Goal: Task Accomplishment & Management: Manage account settings

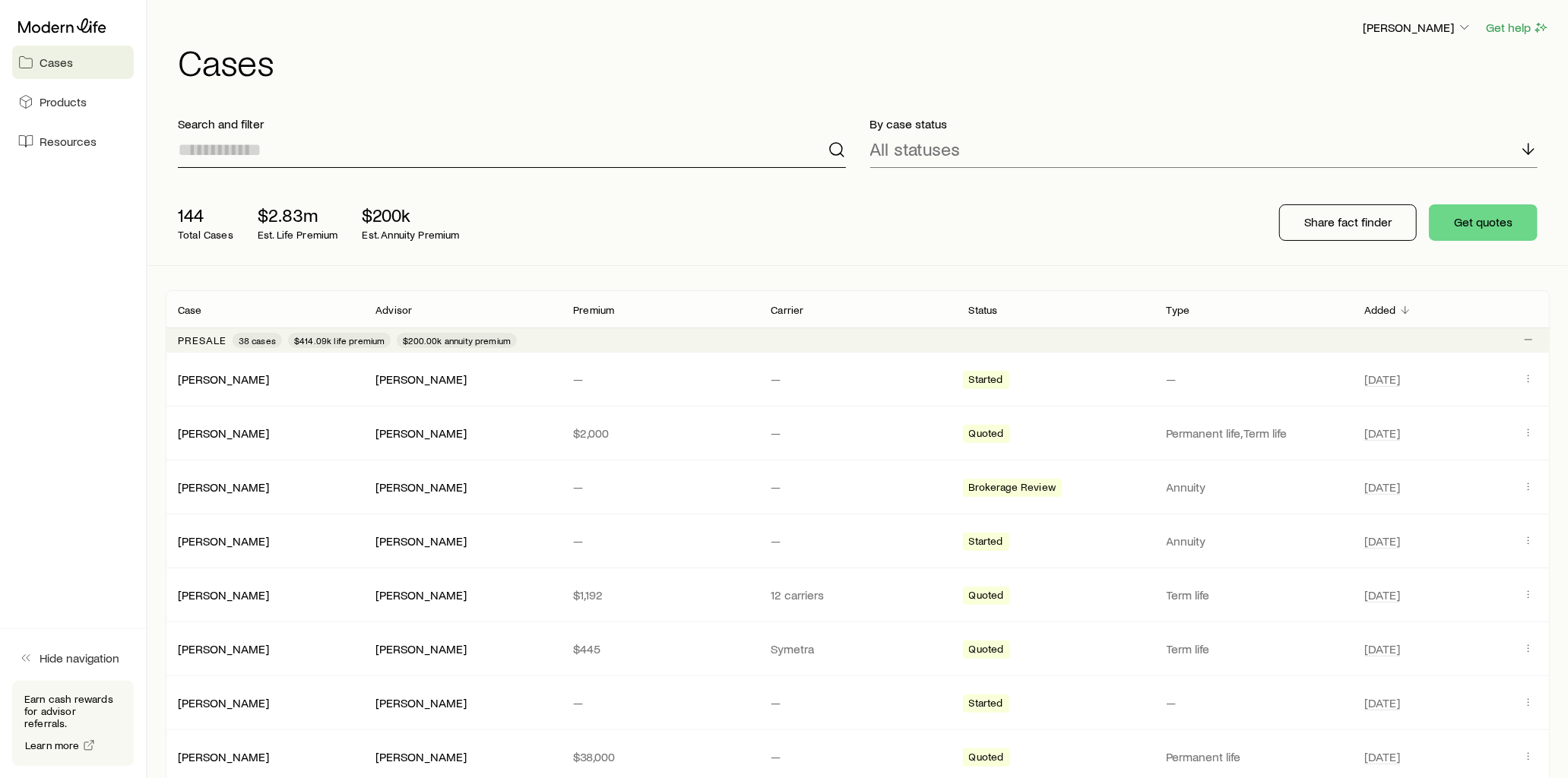
click at [292, 150] on input at bounding box center [512, 149] width 668 height 37
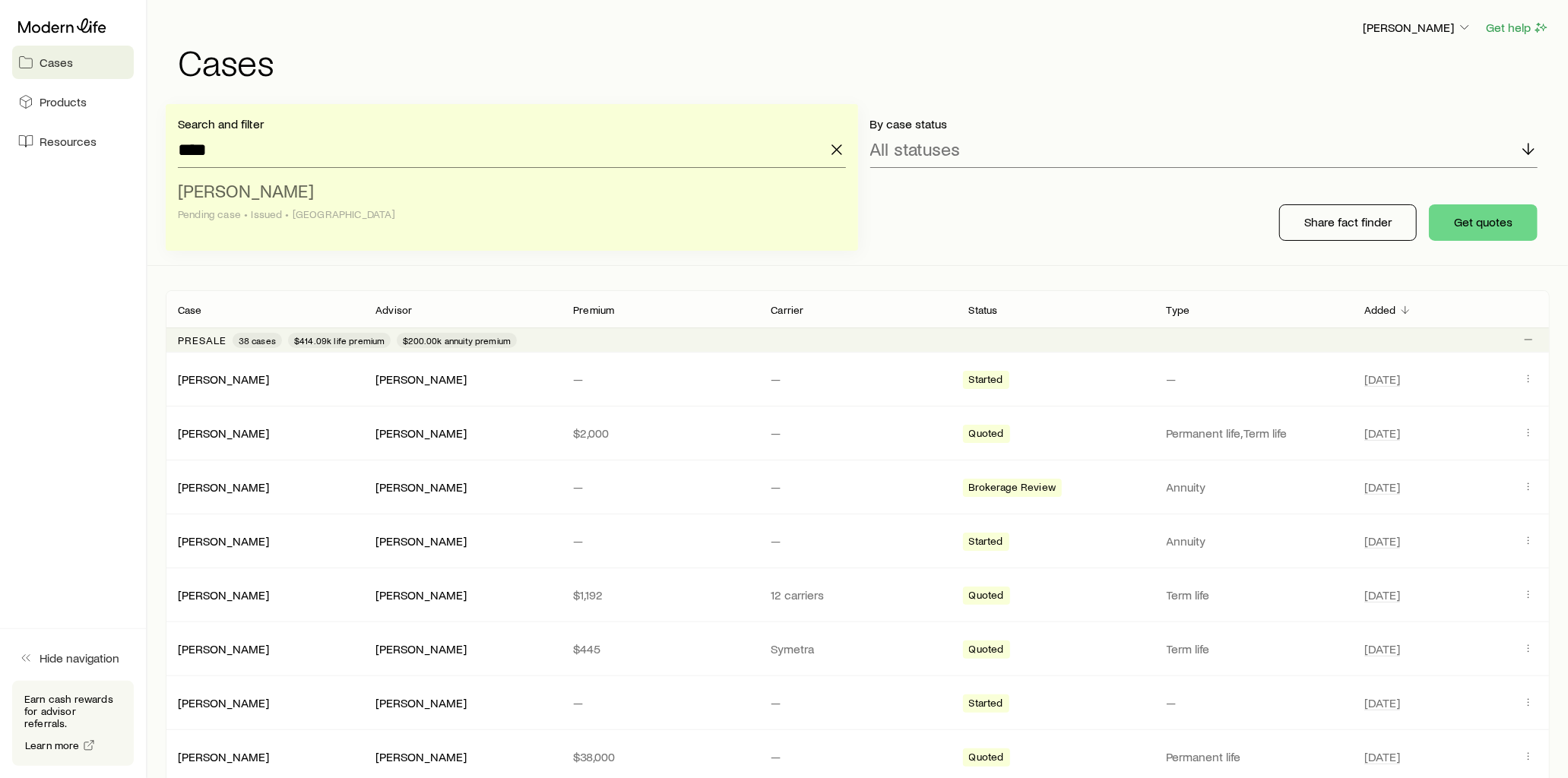
click at [299, 190] on li "[PERSON_NAME] case • Issued • [GEOGRAPHIC_DATA]" at bounding box center [508, 203] width 659 height 58
type input "**********"
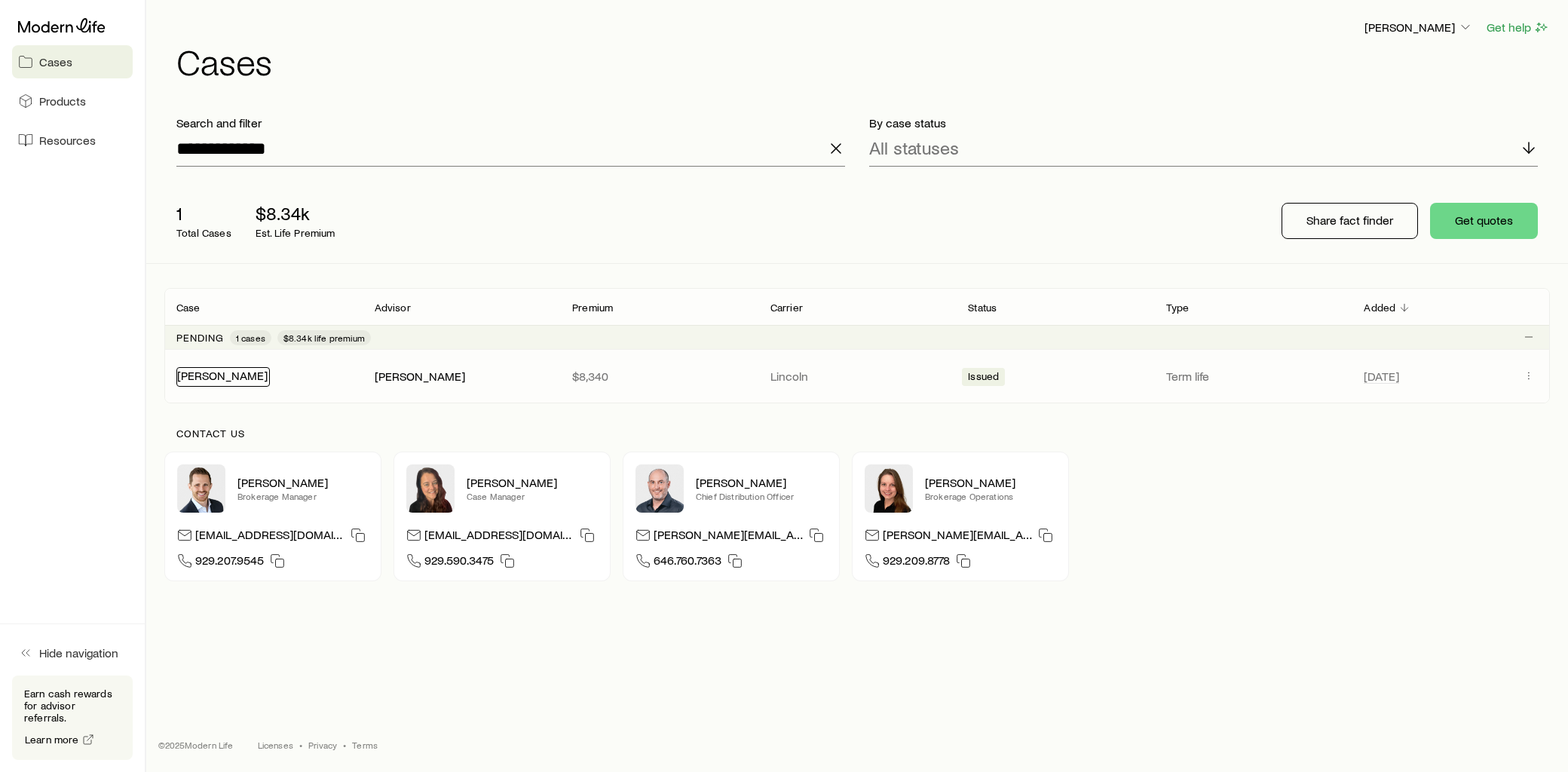
click at [235, 378] on link "[PERSON_NAME]" at bounding box center [222, 375] width 90 height 15
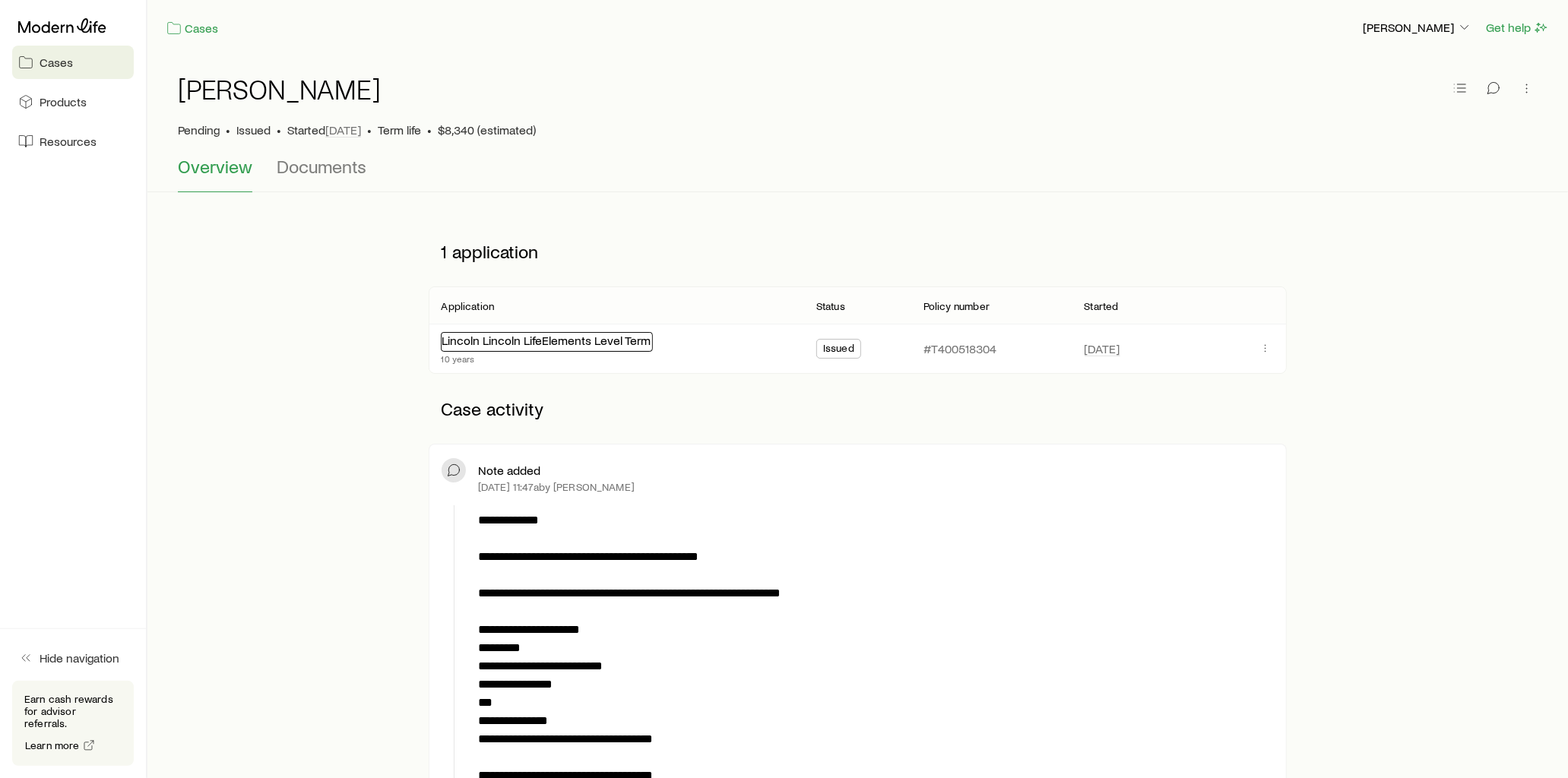
click at [600, 340] on link "Lincoln Lincoln LifeElements Level Term" at bounding box center [546, 340] width 209 height 15
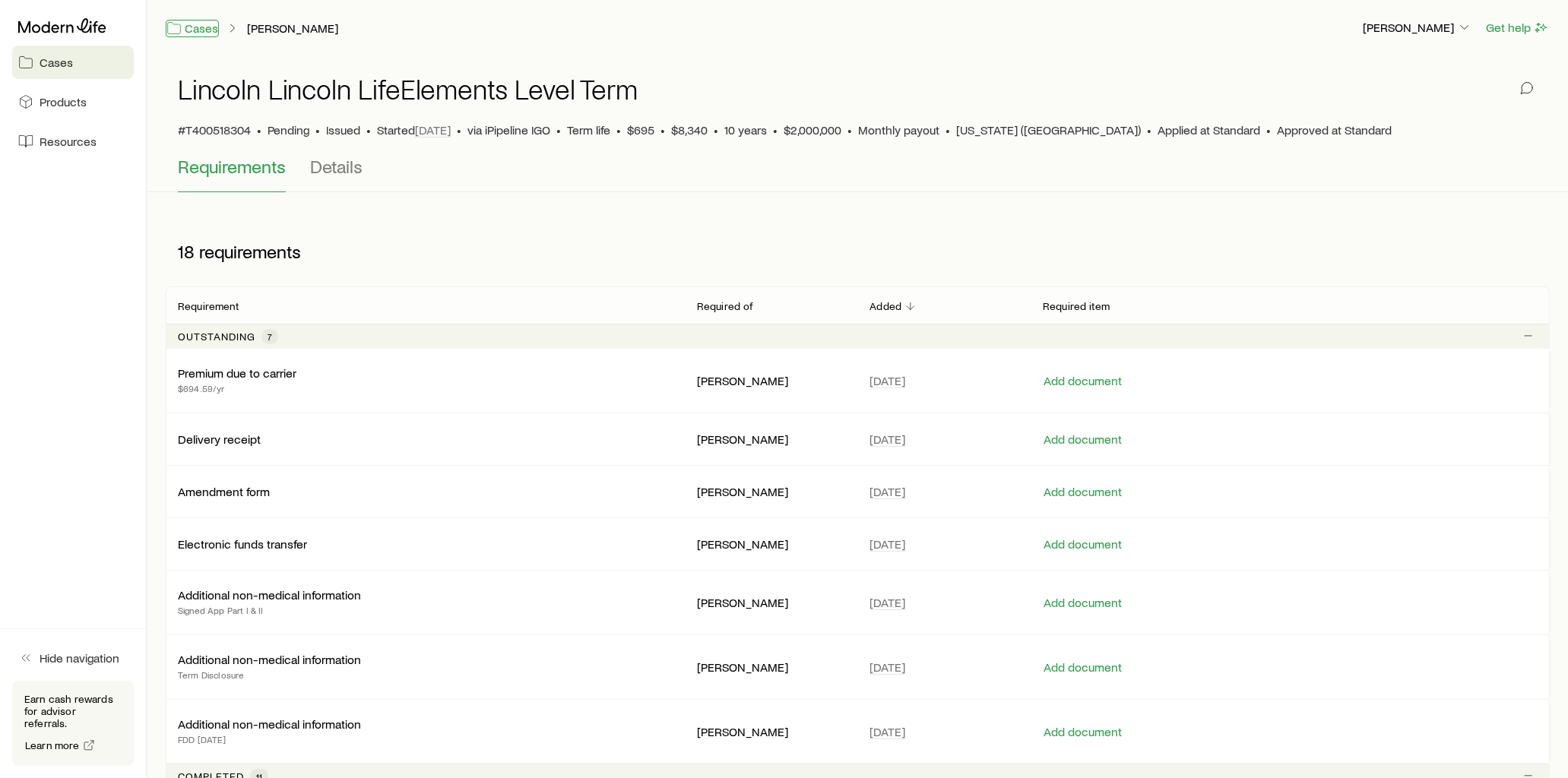
click at [194, 32] on link "Cases" at bounding box center [192, 28] width 53 height 17
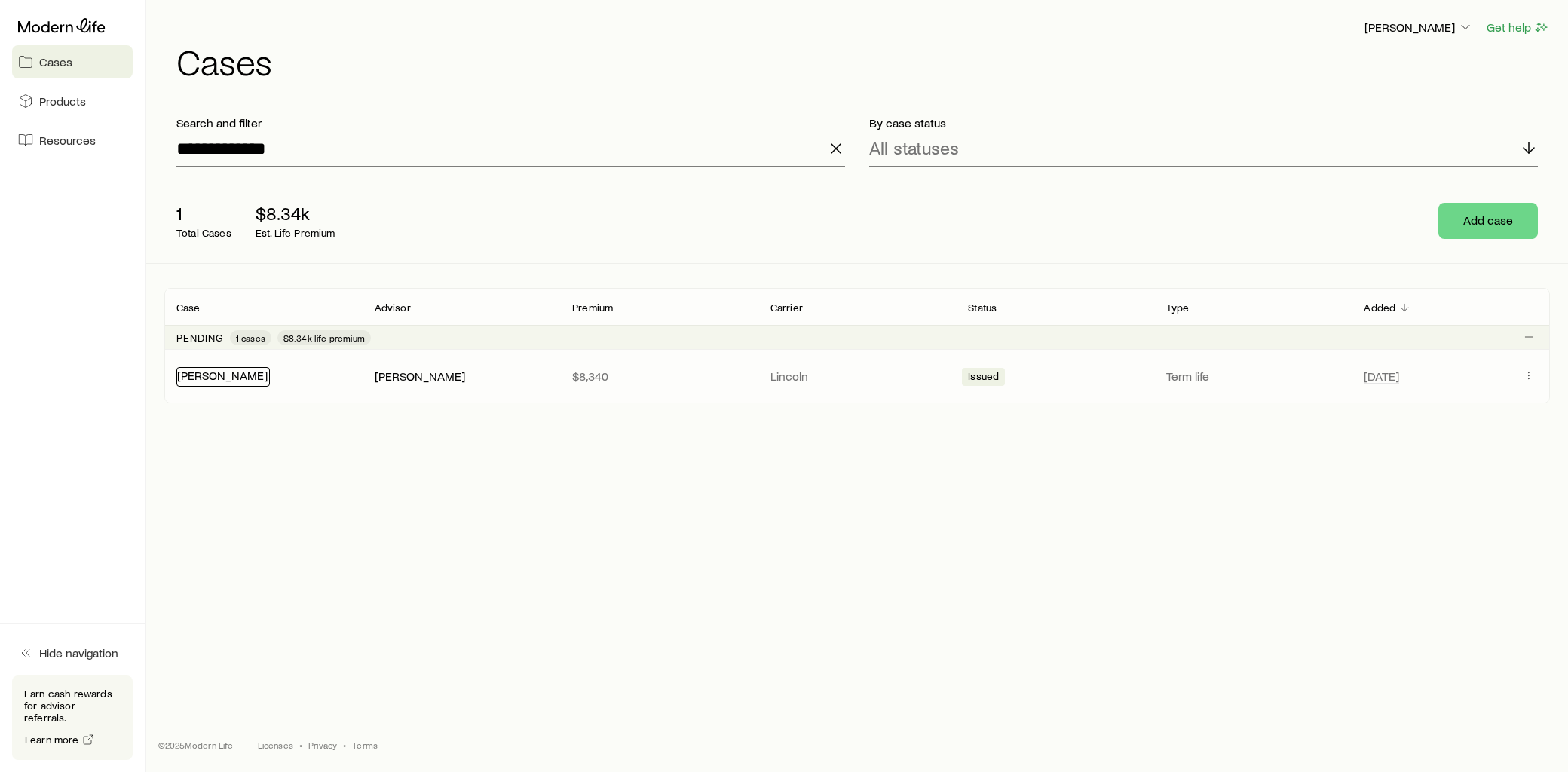
click at [237, 370] on link "[PERSON_NAME]" at bounding box center [222, 375] width 90 height 15
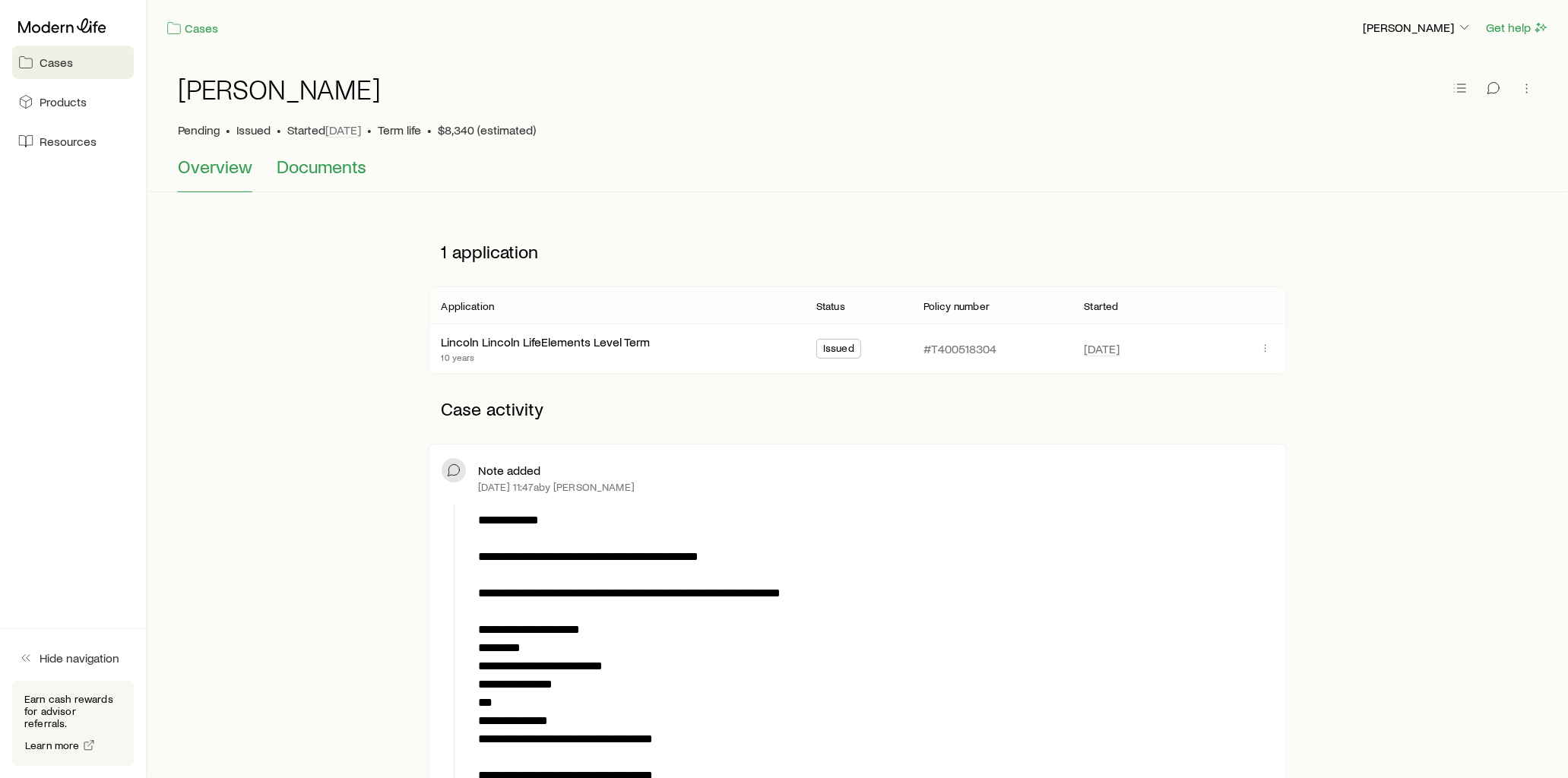
click at [301, 169] on span "Documents" at bounding box center [321, 166] width 89 height 21
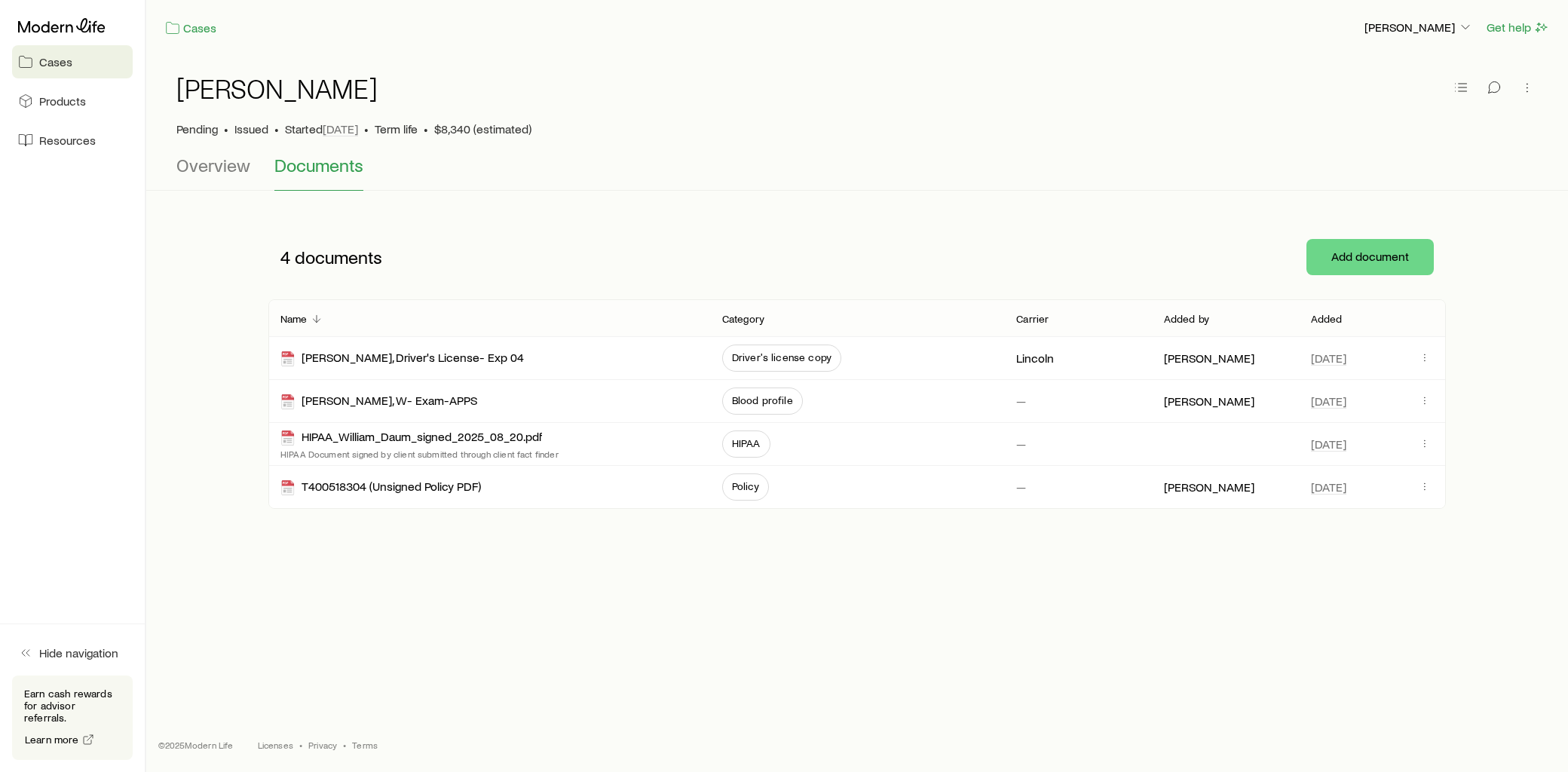
click at [1334, 319] on p "Added" at bounding box center [1326, 319] width 32 height 12
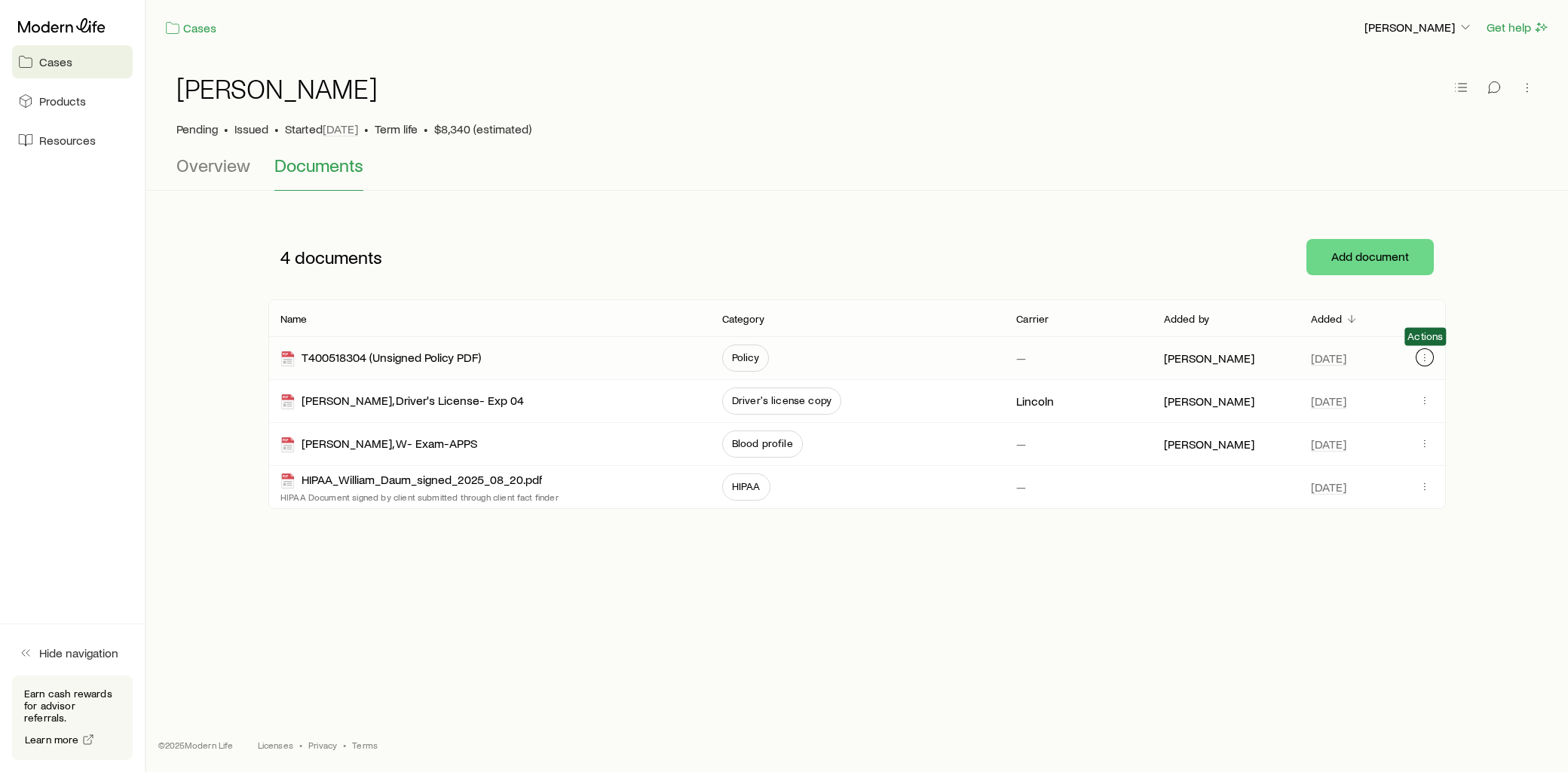
click at [1422, 356] on icon "button" at bounding box center [1425, 358] width 12 height 12
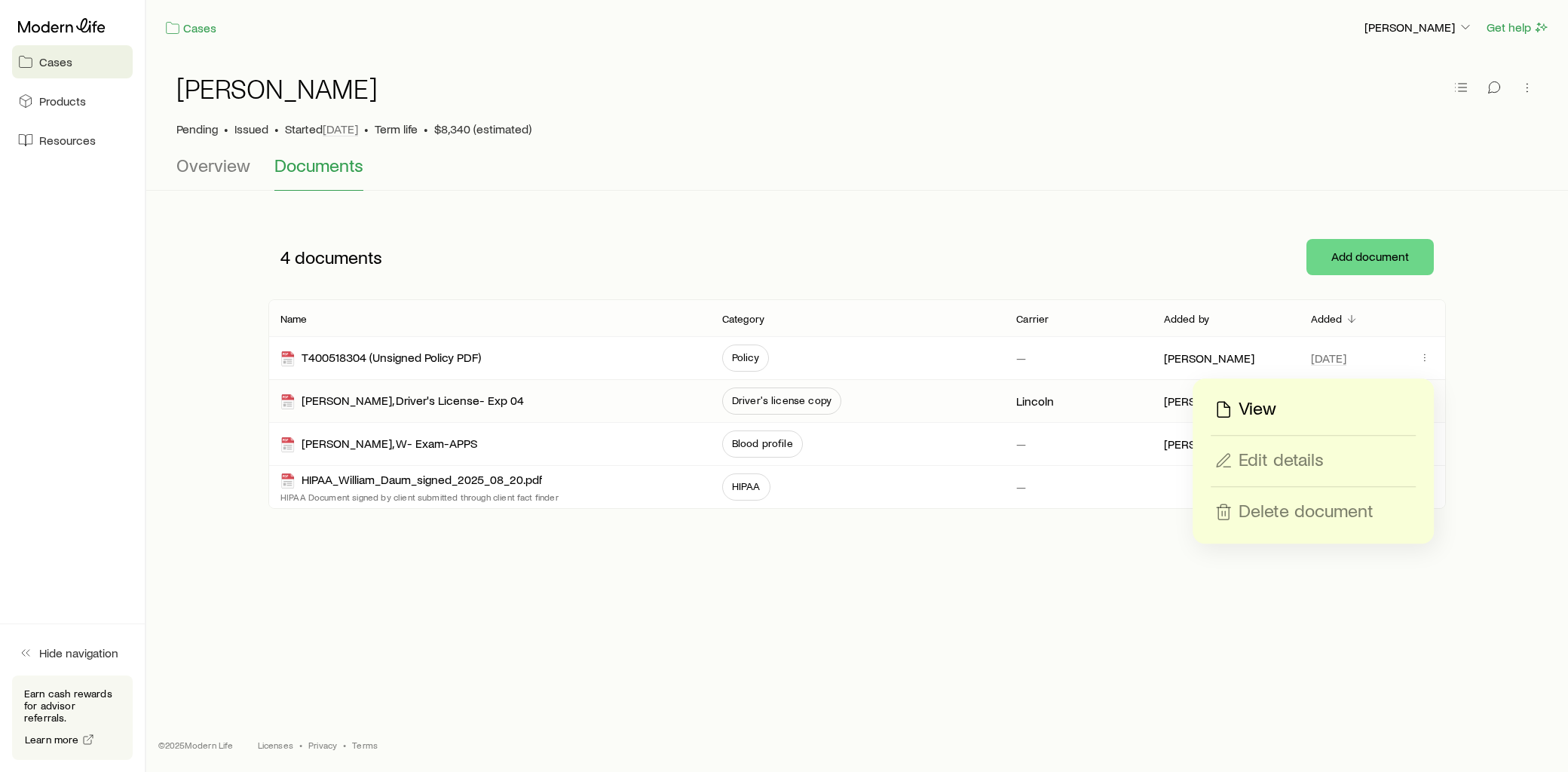
click at [1247, 407] on p "View" at bounding box center [1257, 409] width 38 height 24
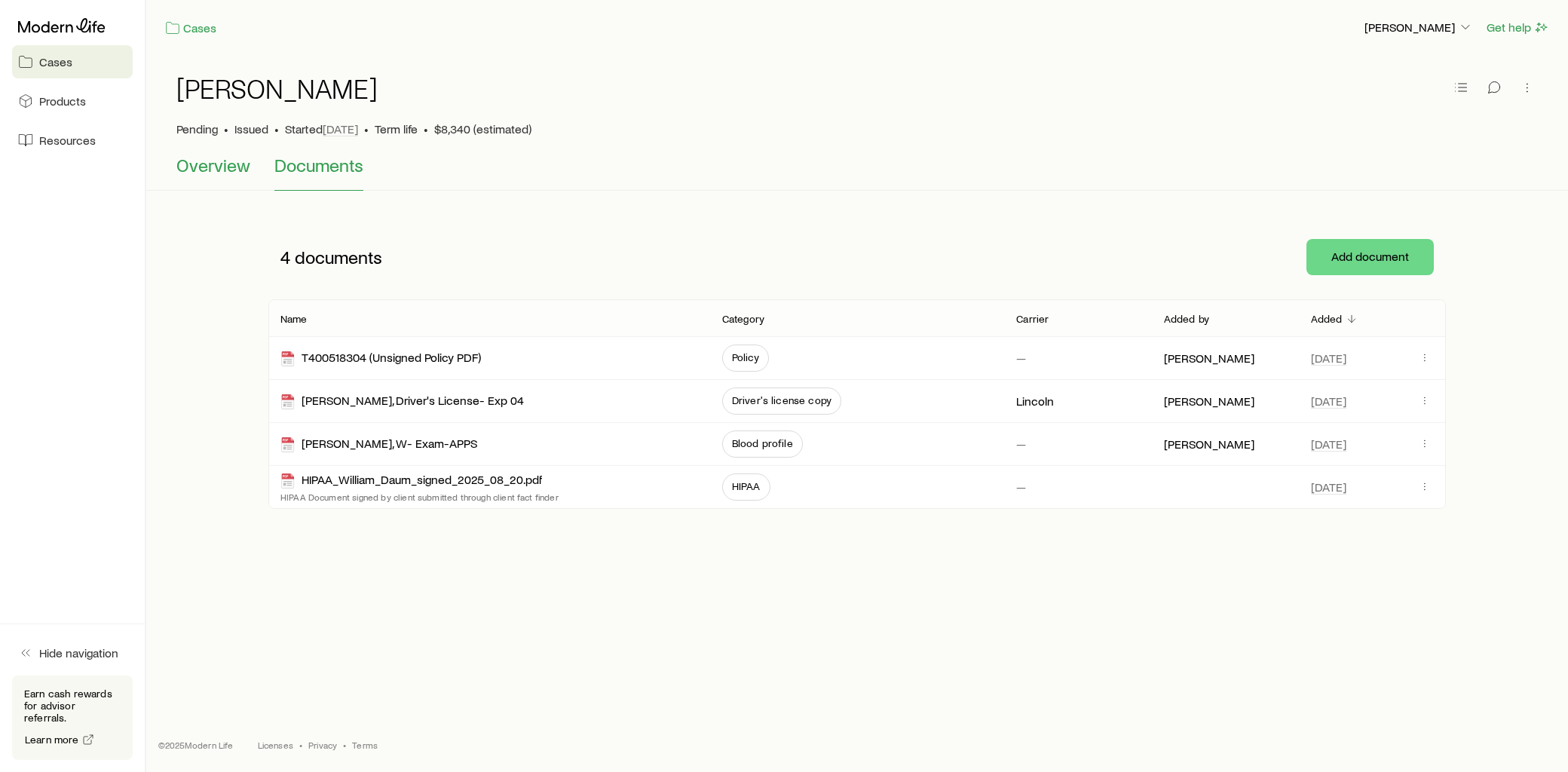
click at [210, 159] on span "Overview" at bounding box center [214, 164] width 74 height 21
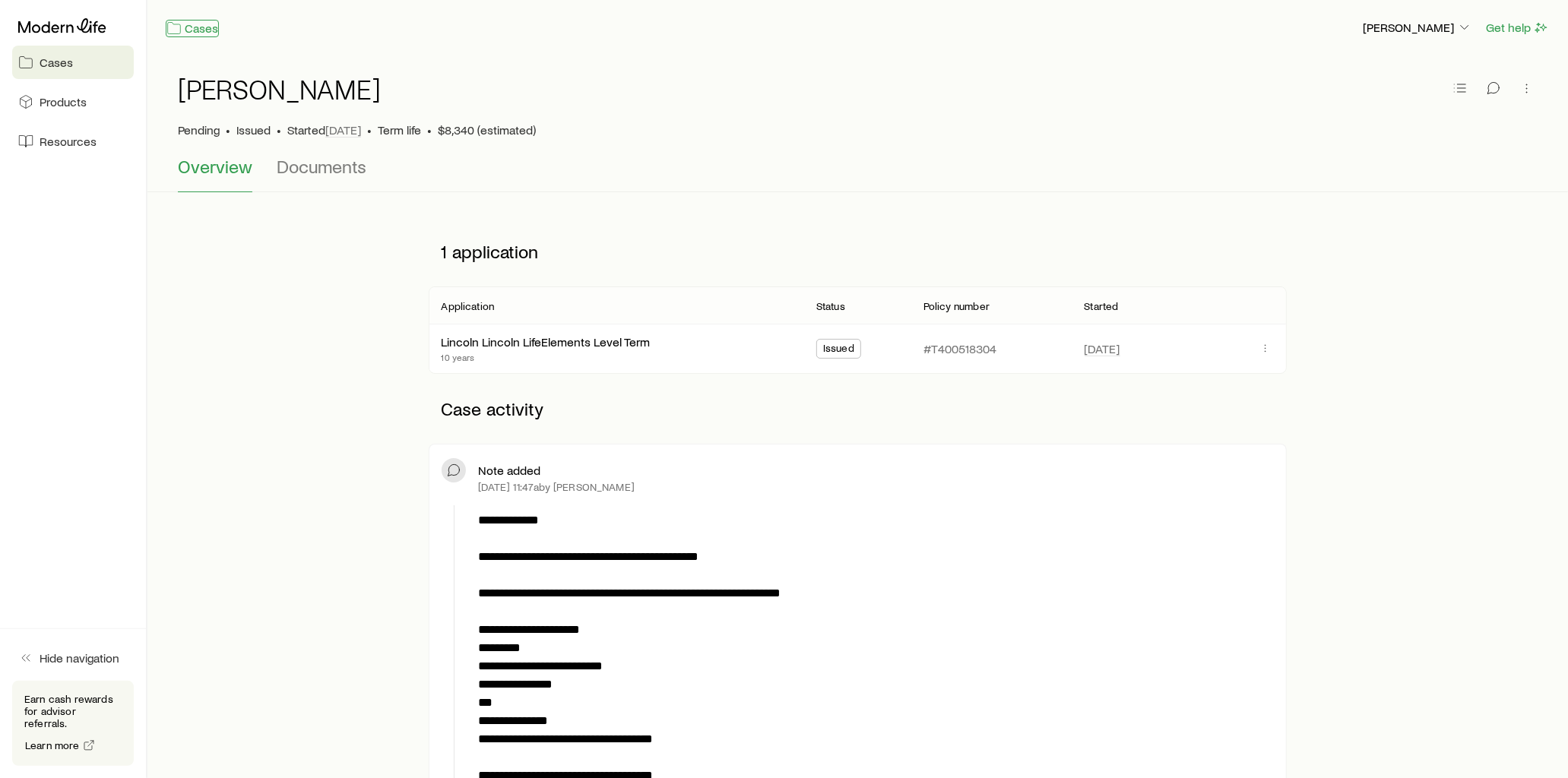
click at [196, 31] on link "Cases" at bounding box center [192, 28] width 53 height 17
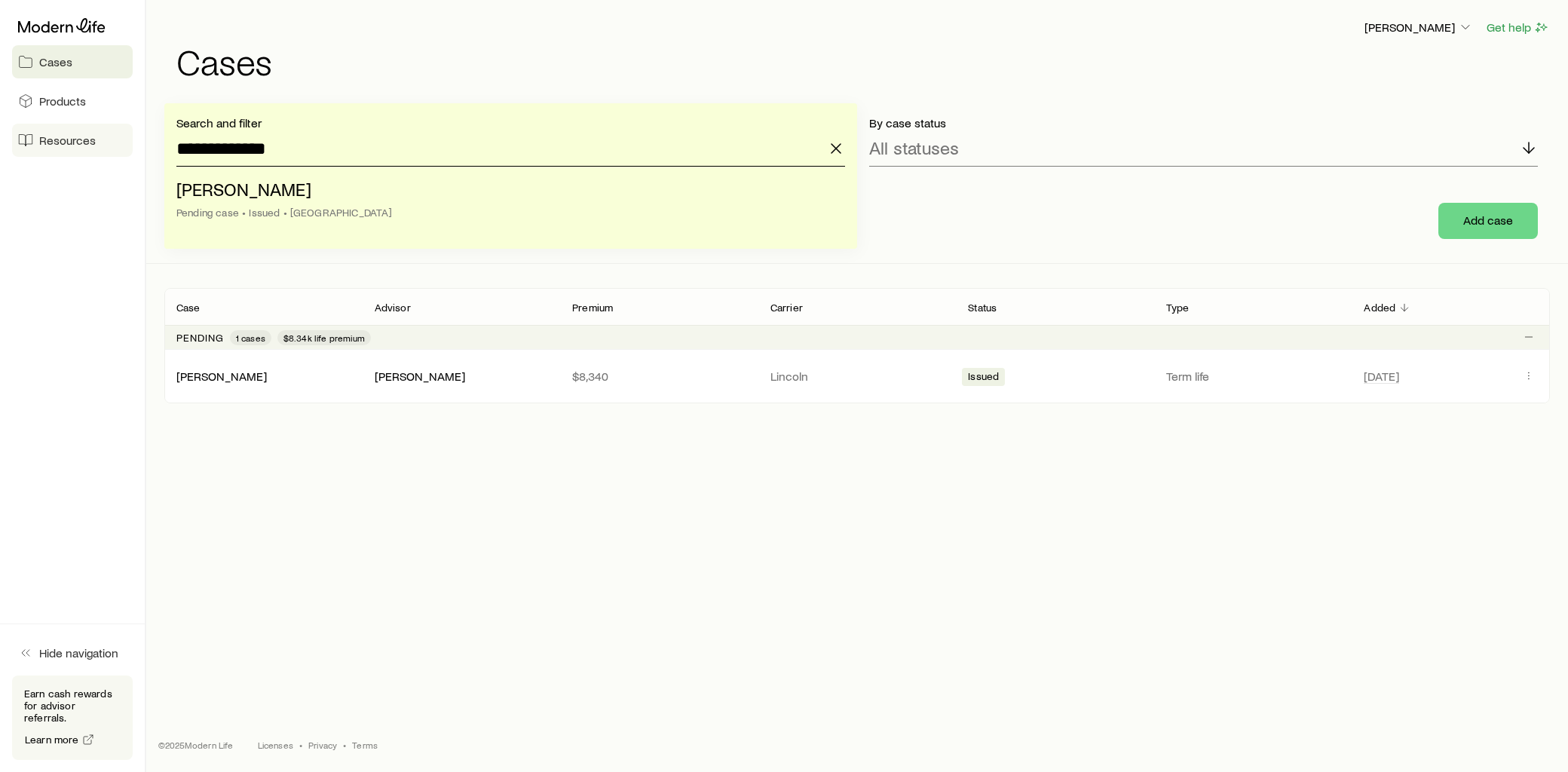
drag, startPoint x: 318, startPoint y: 153, endPoint x: 126, endPoint y: 150, distance: 192.0
click at [126, 150] on div "**********" at bounding box center [784, 386] width 1568 height 772
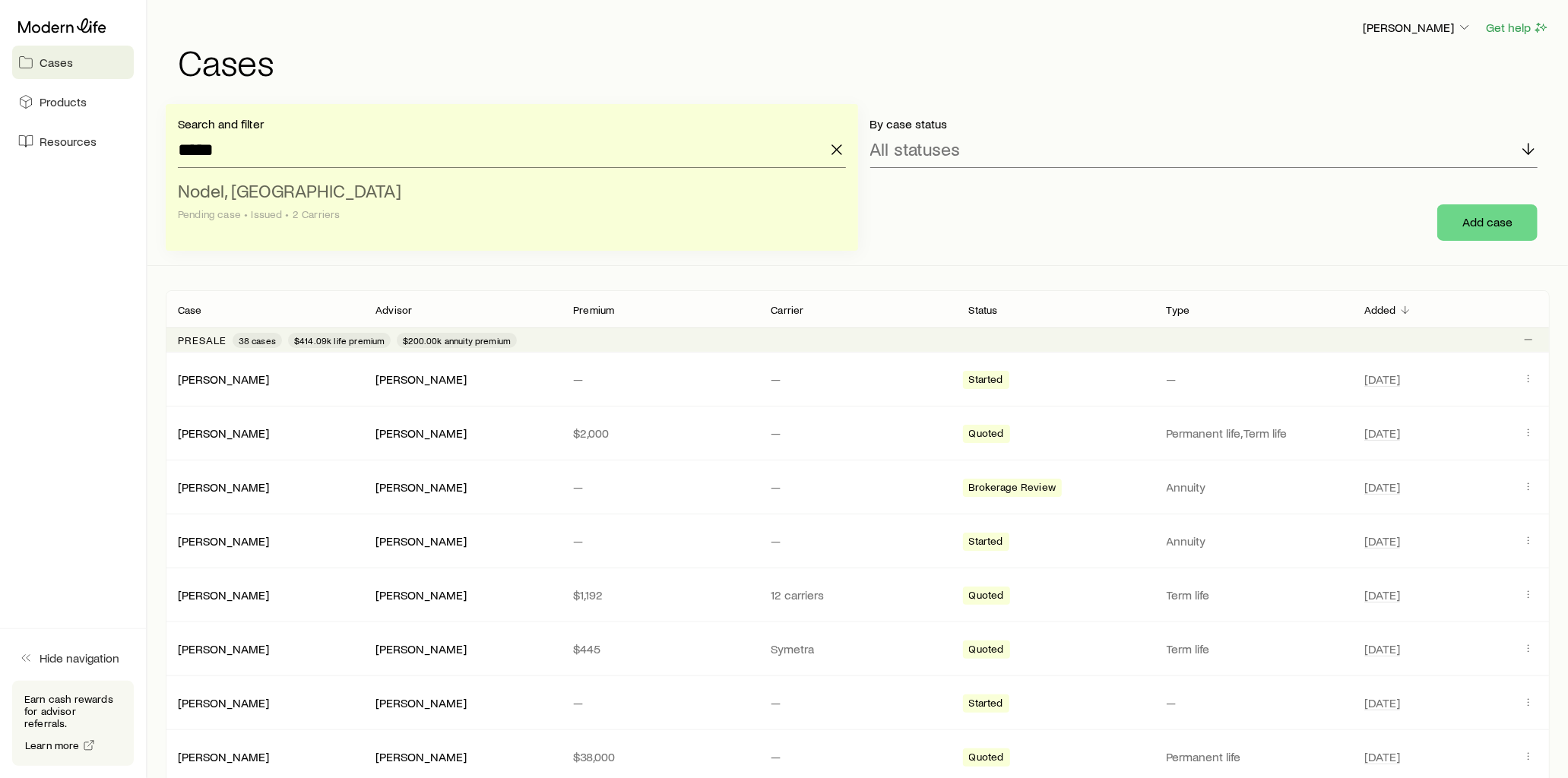
click at [226, 187] on span "Nodel, [GEOGRAPHIC_DATA]" at bounding box center [289, 190] width 223 height 22
type input "**********"
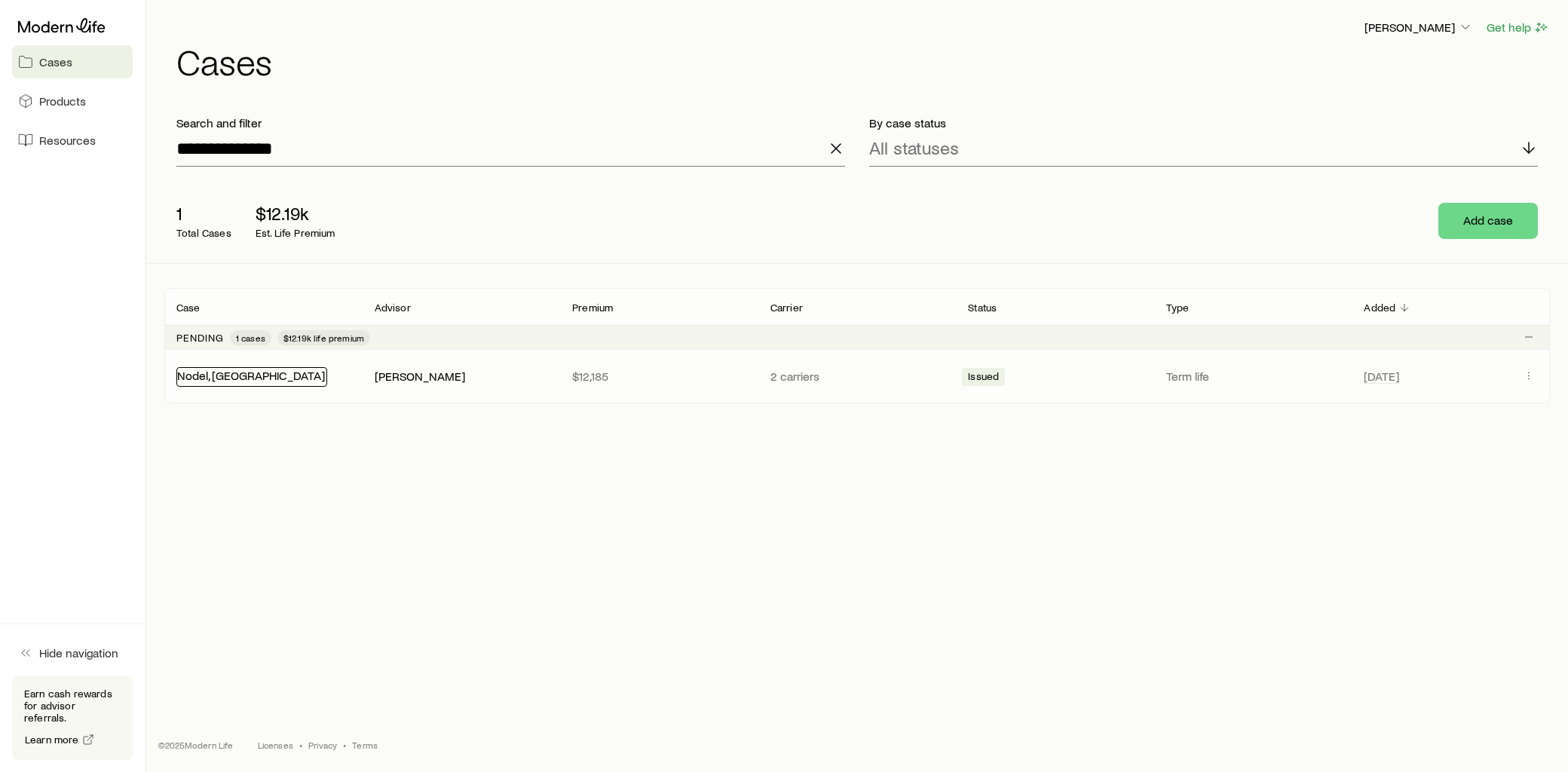
click at [222, 373] on link "Nodel, [GEOGRAPHIC_DATA]" at bounding box center [251, 375] width 148 height 15
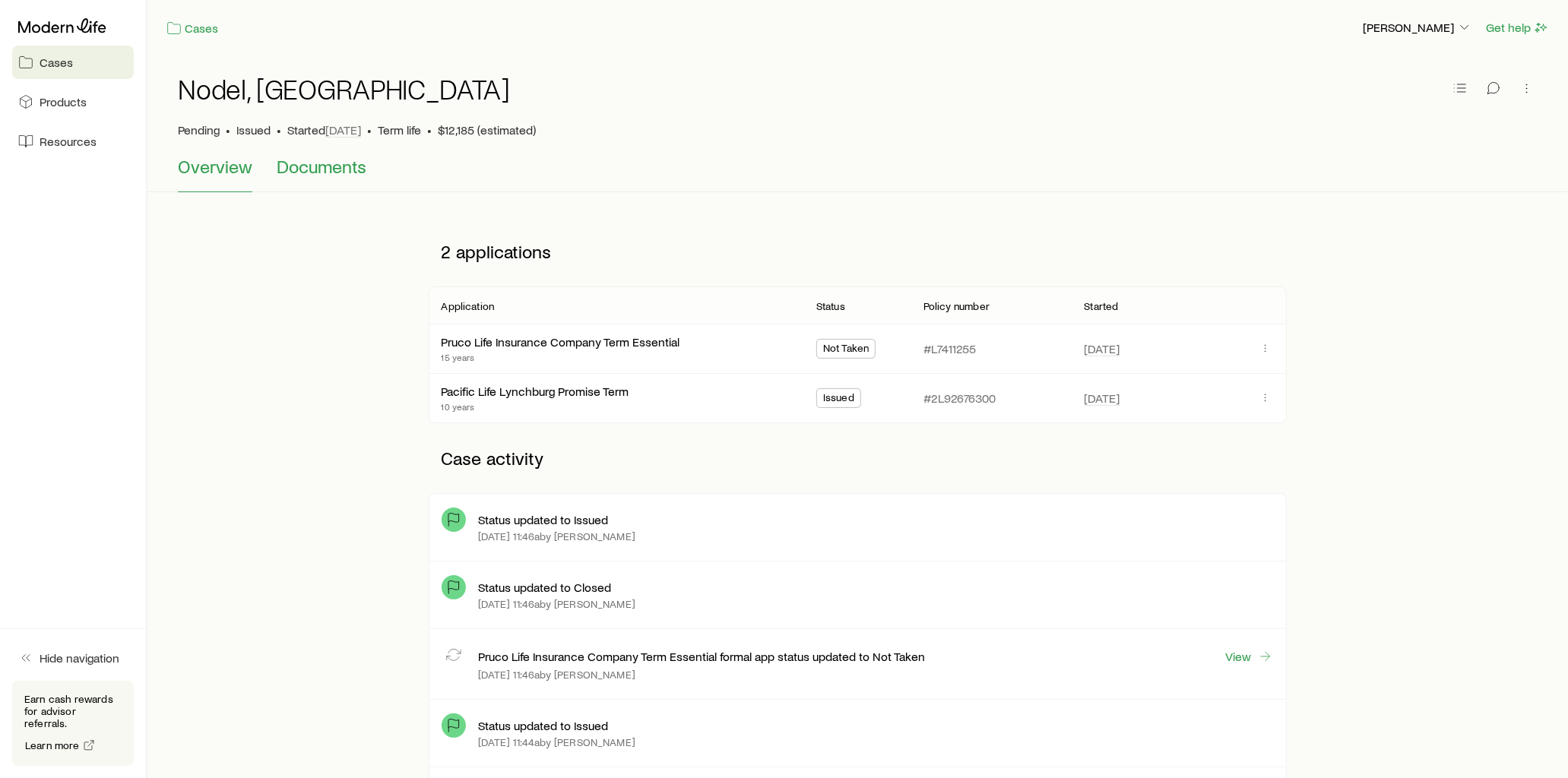
click at [332, 178] on button "Documents" at bounding box center [321, 173] width 89 height 37
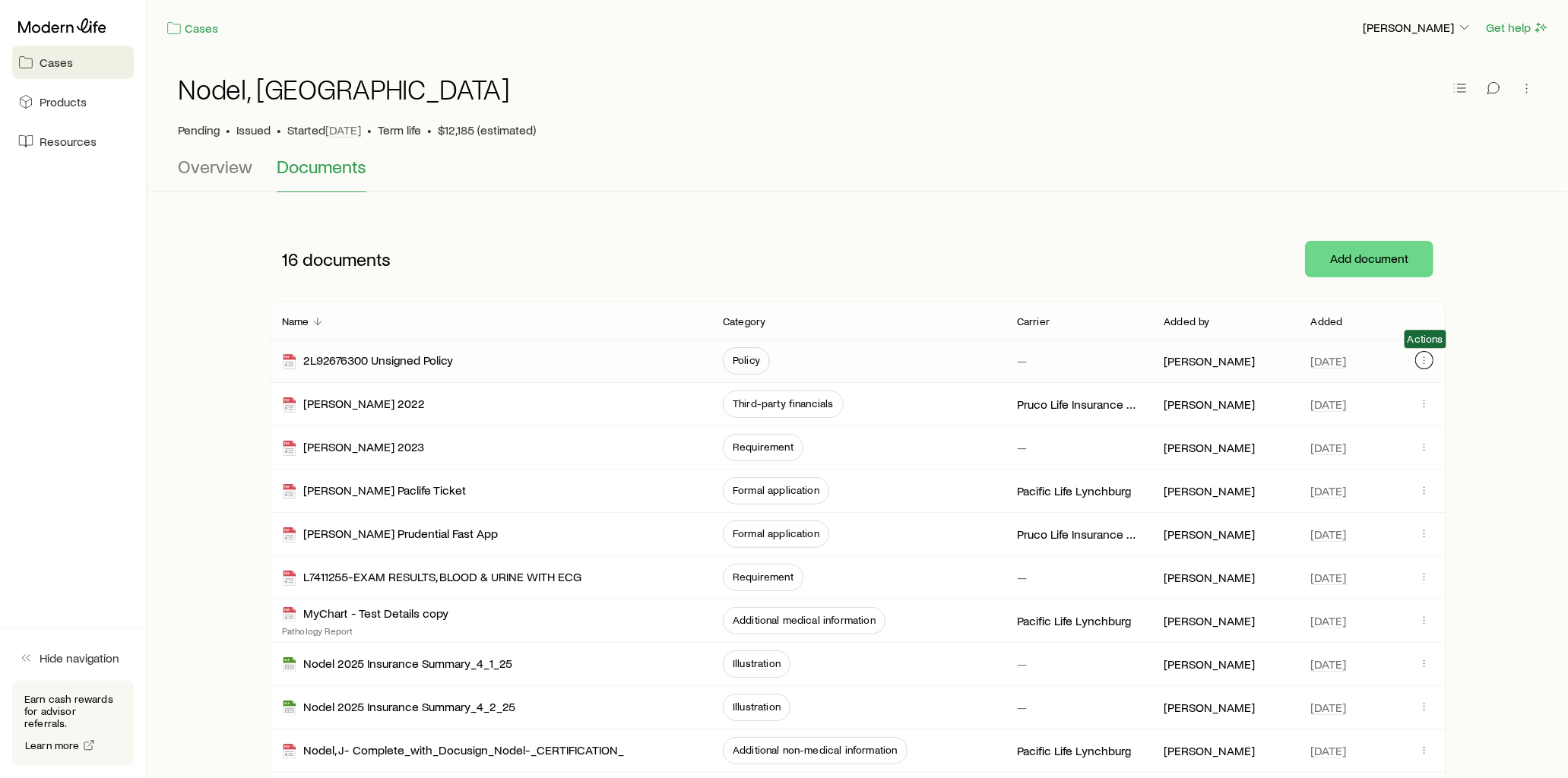
click at [1422, 359] on icon "button" at bounding box center [1424, 361] width 12 height 12
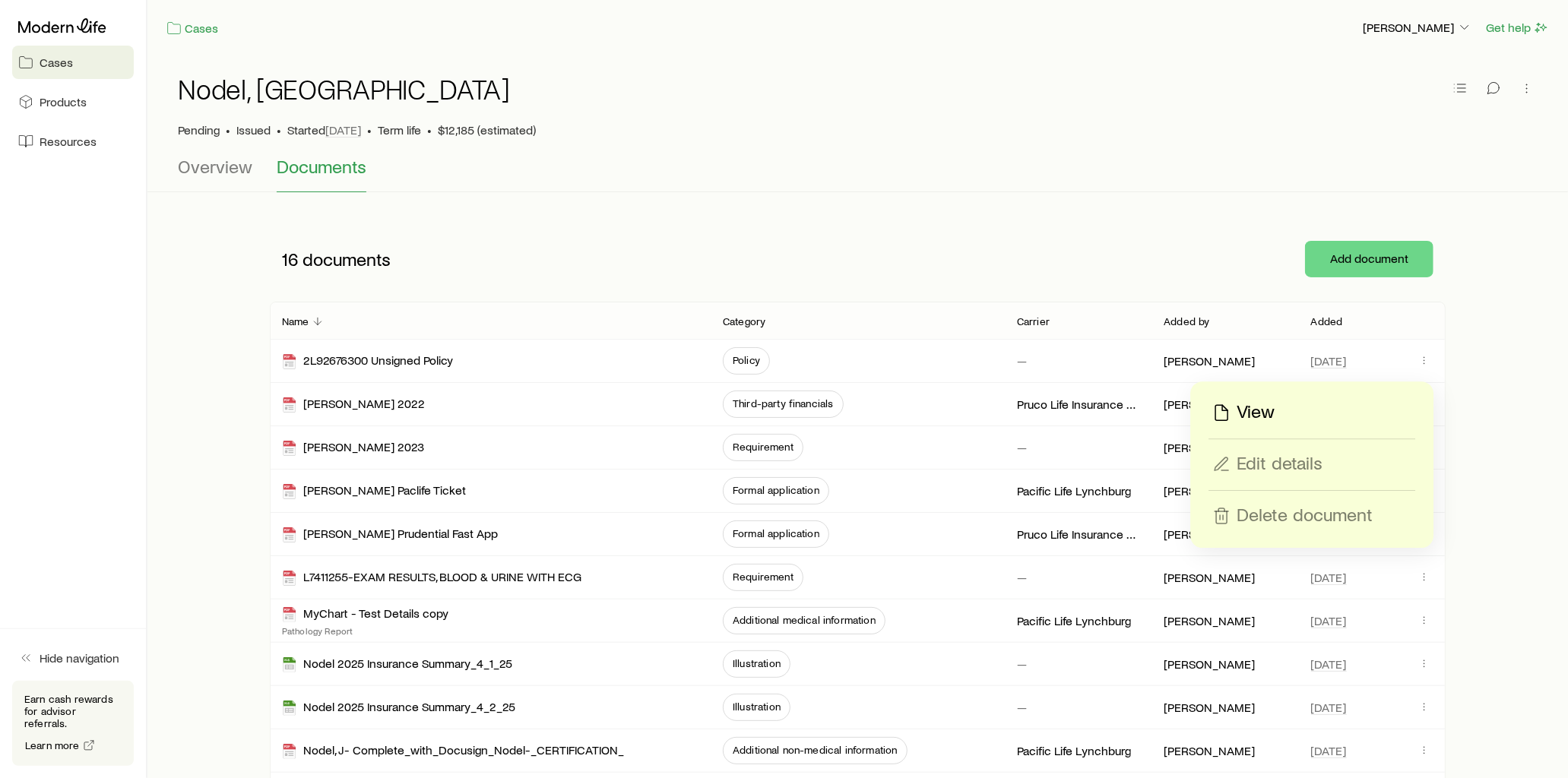
click at [1256, 405] on p "View" at bounding box center [1255, 412] width 38 height 24
